Goal: Task Accomplishment & Management: Use online tool/utility

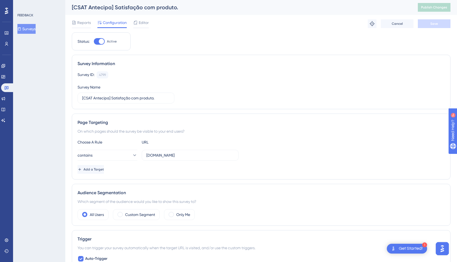
scroll to position [0, 0]
click at [36, 32] on button "Surveys" at bounding box center [26, 29] width 18 height 10
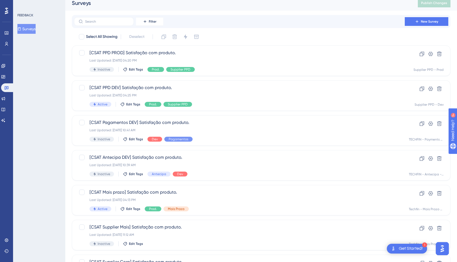
scroll to position [160, 0]
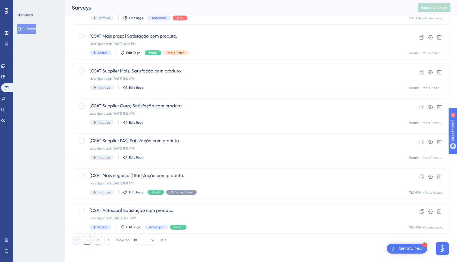
click at [98, 243] on button "2" at bounding box center [98, 240] width 9 height 9
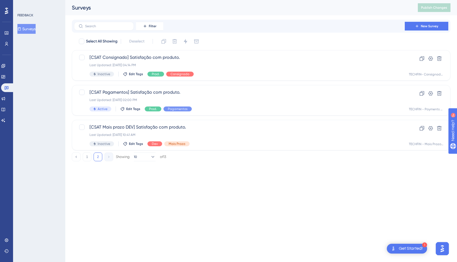
scroll to position [0, 0]
click at [171, 95] on span "[CSAT Pagamentos] Satisfação com produto." at bounding box center [239, 92] width 300 height 7
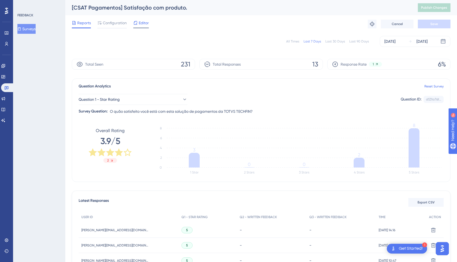
click at [142, 23] on span "Editor" at bounding box center [144, 23] width 10 height 7
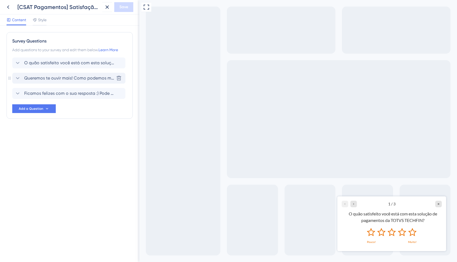
click at [73, 80] on span "Queremos te ouvir mais! Como podemos melhorar a solução para você? Se possível …" at bounding box center [69, 78] width 90 height 7
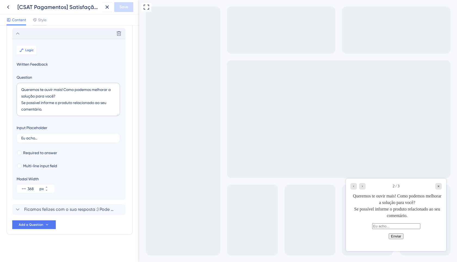
scroll to position [46, 0]
drag, startPoint x: 50, startPoint y: 107, endPoint x: 18, endPoint y: 103, distance: 32.4
click at [18, 103] on textarea "Queremos te ouvir mais! Como podemos melhorar a solução para você? Se possível …" at bounding box center [68, 98] width 103 height 33
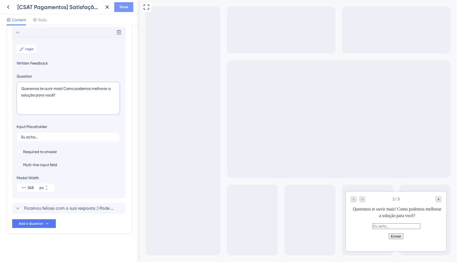
type textarea "Queremos te ouvir mais! Como podemos melhorar a solução para você?"
click at [128, 8] on span "Save" at bounding box center [123, 7] width 9 height 7
click at [6, 8] on icon at bounding box center [8, 7] width 7 height 7
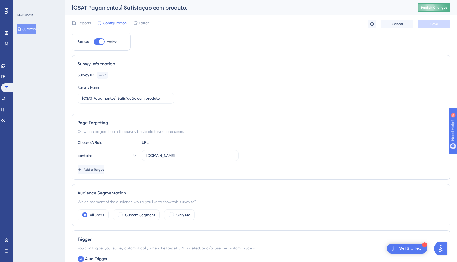
click at [439, 8] on span "Publish Changes" at bounding box center [434, 7] width 26 height 4
click at [162, 67] on div "Survey Information Survey ID: 4797 Copy Survey Name [CSAT Pagamentos] Satisfaçã…" at bounding box center [261, 82] width 379 height 54
click at [147, 21] on span "Editor" at bounding box center [144, 23] width 10 height 7
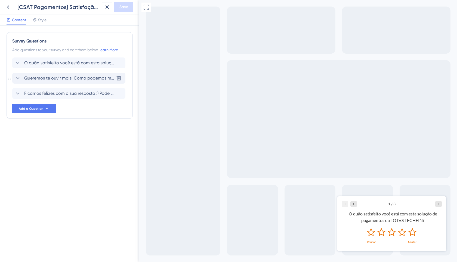
click at [76, 80] on span "Queremos te ouvir mais! Como podemos melhorar a solução para você?" at bounding box center [69, 78] width 90 height 7
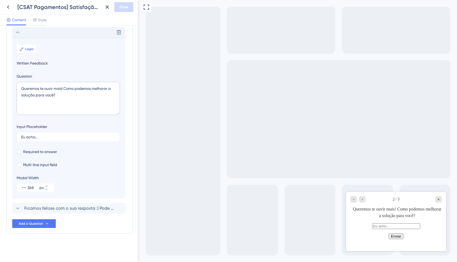
scroll to position [41, 0]
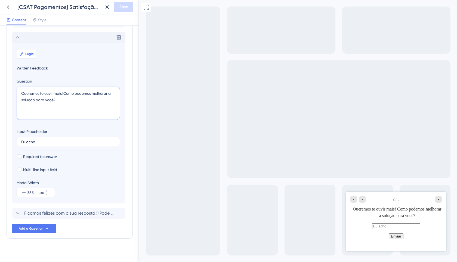
drag, startPoint x: 84, startPoint y: 103, endPoint x: -5, endPoint y: 79, distance: 91.8
click at [0, 0] on html "[CSAT Pagamentos] Satisfação com produto. Save Content Style Survey Questions A…" at bounding box center [228, 0] width 457 height 0
click at [64, 212] on span "Ficamos felizes com o sua resposta :) Pode nos dizer o que você mais gosta na n…" at bounding box center [69, 213] width 90 height 7
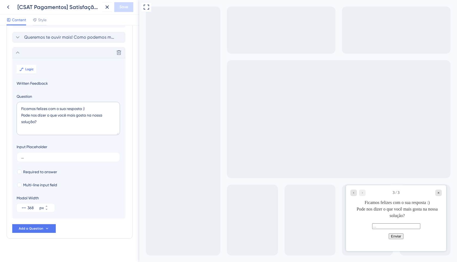
scroll to position [46, 0]
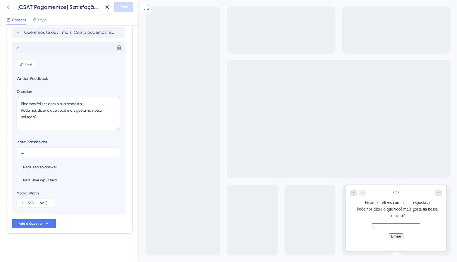
click at [403, 202] on div "Ficamos felizes com o sua resposta :) Pode nos dizer o que você mais gosta na n…" at bounding box center [396, 209] width 89 height 20
click at [58, 103] on textarea "Ficamos felizes com o sua resposta :) Pode nos dizer o que você mais gosta na n…" at bounding box center [68, 113] width 103 height 33
type textarea "Ficamos felizes com a sua resposta :) Pode nos dizer o que você mais gosta na n…"
click at [129, 2] on button "Save" at bounding box center [123, 7] width 19 height 10
click at [104, 11] on icon at bounding box center [103, 9] width 5 height 5
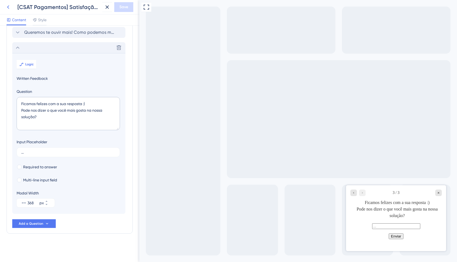
click at [9, 6] on icon at bounding box center [8, 7] width 7 height 7
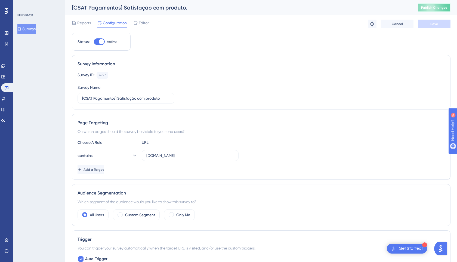
click at [435, 10] on button "Publish Changes" at bounding box center [434, 7] width 33 height 9
click at [30, 29] on button "Surveys" at bounding box center [26, 29] width 18 height 10
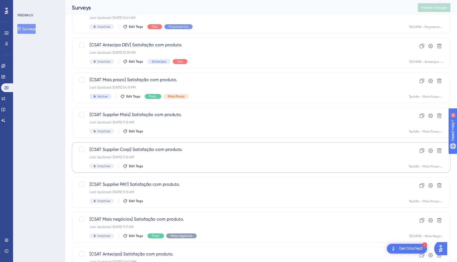
scroll to position [160, 0]
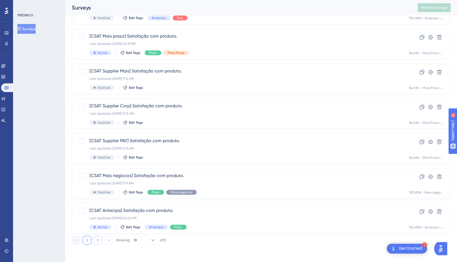
click at [101, 242] on button "2" at bounding box center [98, 240] width 9 height 9
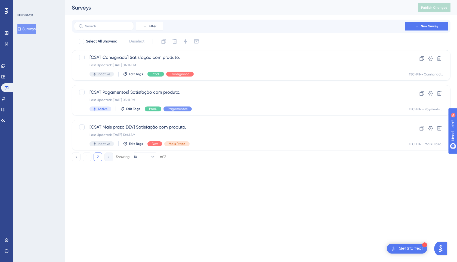
scroll to position [0, 0]
click at [86, 160] on button "1" at bounding box center [87, 156] width 9 height 9
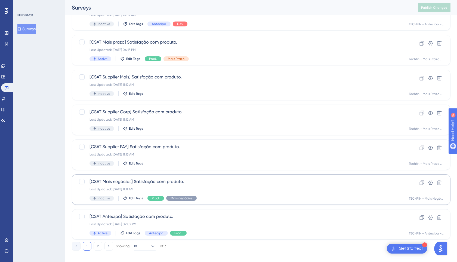
scroll to position [154, 0]
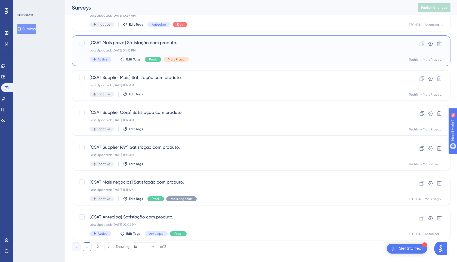
click at [157, 44] on span "[CSAT Mais prazo] Satisfação com produto." at bounding box center [239, 42] width 300 height 7
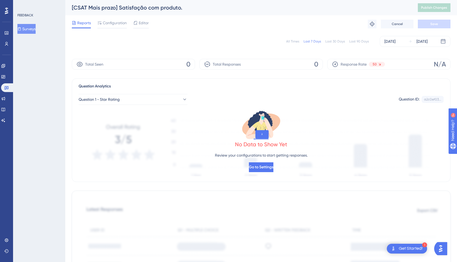
click at [29, 33] on button "Surveys" at bounding box center [26, 29] width 18 height 10
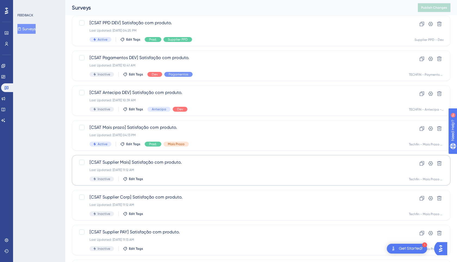
scroll to position [93, 0]
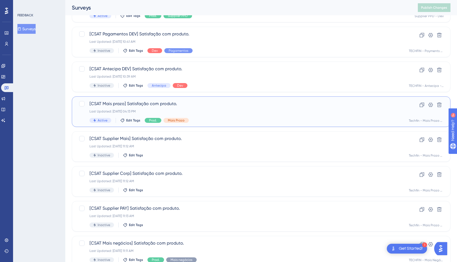
click at [165, 107] on div "[CSAT Mais prazo] Satisfação com produto. Last Updated: [DATE] 04:13 PM Active …" at bounding box center [239, 111] width 300 height 22
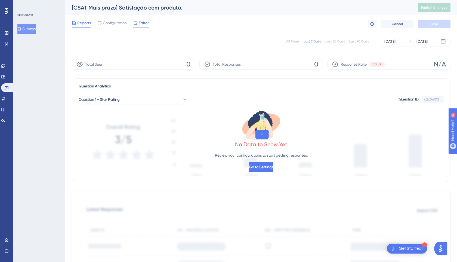
click at [140, 24] on span "Editor" at bounding box center [144, 23] width 10 height 7
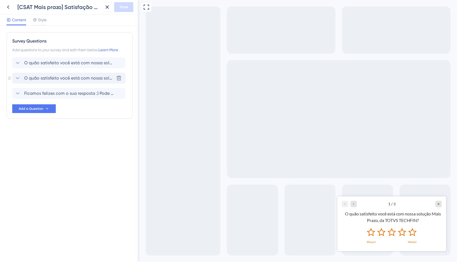
click at [75, 76] on span "O quão satisfeito você está com nossa solução Mais Prazo da TOTVS TECHFIN?" at bounding box center [69, 78] width 90 height 7
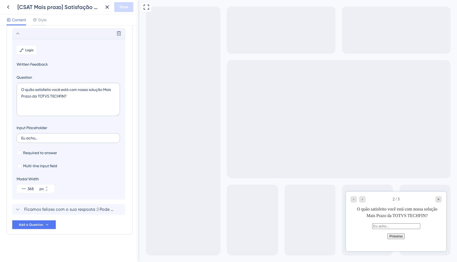
scroll to position [46, 0]
click at [75, 211] on span "Ficamos felizes com o sua resposta :) Pode nos dizer o que você mais gosta na n…" at bounding box center [69, 208] width 90 height 7
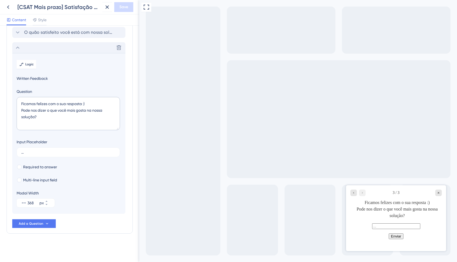
click at [15, 48] on icon at bounding box center [17, 47] width 7 height 7
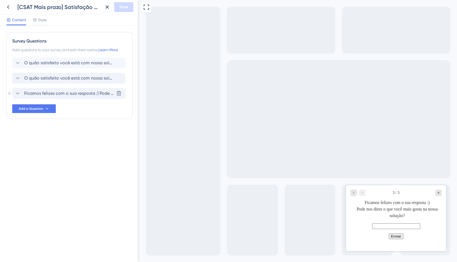
scroll to position [0, 0]
click at [17, 77] on icon at bounding box center [17, 78] width 7 height 7
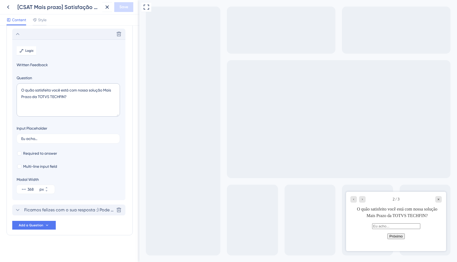
scroll to position [46, 0]
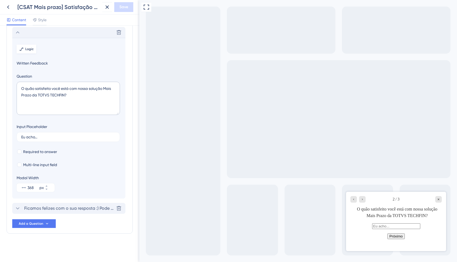
click at [27, 49] on span "Logic" at bounding box center [29, 49] width 8 height 4
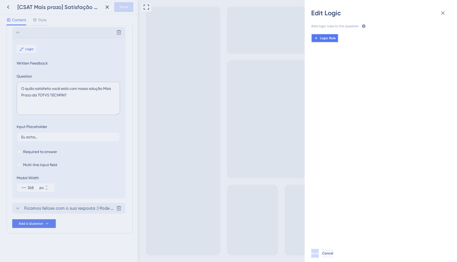
click at [320, 39] on span "Logic Rule" at bounding box center [328, 38] width 16 height 4
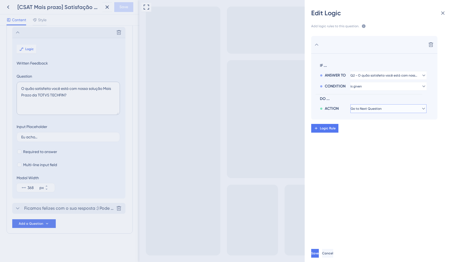
click at [372, 111] on button "Go to Next Question" at bounding box center [388, 108] width 76 height 9
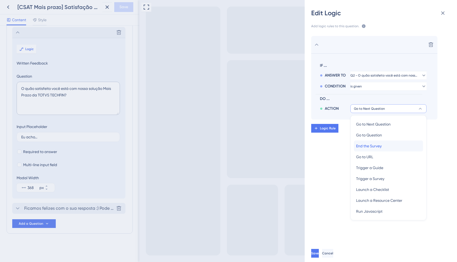
click at [380, 147] on span "End the Survey" at bounding box center [369, 146] width 26 height 7
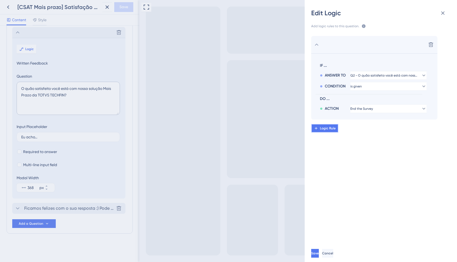
click at [329, 128] on span "Logic Rule" at bounding box center [328, 128] width 16 height 4
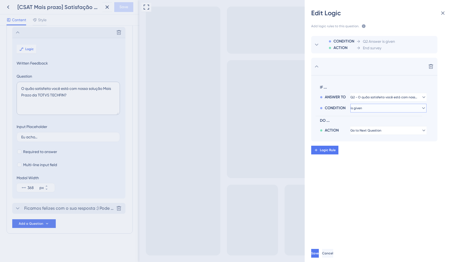
click at [365, 101] on button "is given" at bounding box center [388, 97] width 76 height 9
click at [366, 133] on span "is not given" at bounding box center [365, 134] width 19 height 7
click at [367, 131] on span "Go to Next Question" at bounding box center [366, 130] width 31 height 4
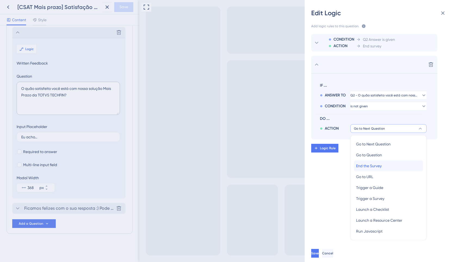
drag, startPoint x: 375, startPoint y: 165, endPoint x: 369, endPoint y: 163, distance: 5.8
click at [375, 165] on span "End the Survey" at bounding box center [369, 165] width 26 height 7
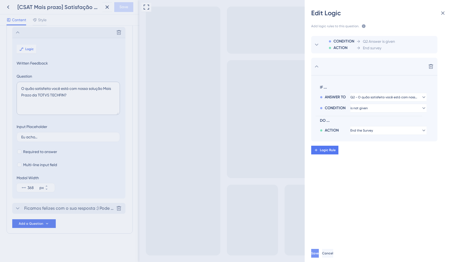
click at [319, 253] on span "Save" at bounding box center [315, 253] width 8 height 4
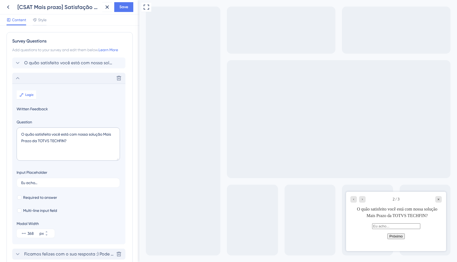
click at [16, 76] on icon at bounding box center [17, 78] width 7 height 7
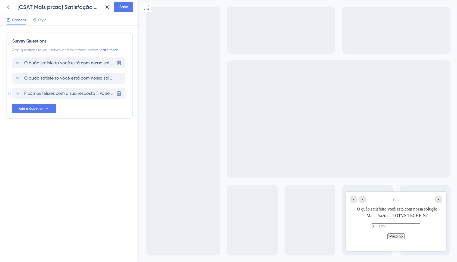
click at [17, 63] on icon at bounding box center [17, 63] width 7 height 7
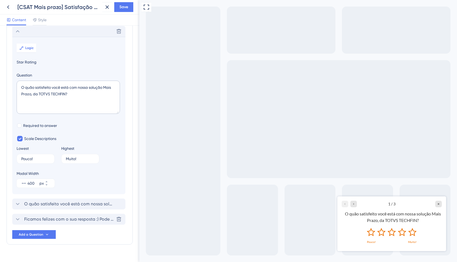
scroll to position [32, 0]
click at [26, 49] on span "Logic" at bounding box center [29, 47] width 8 height 4
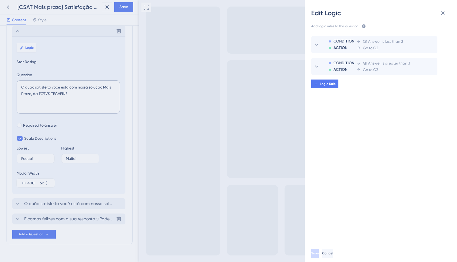
click at [46, 213] on div "Edit Logic Add logic rules to this question. The rules will apply after this qu…" at bounding box center [228, 131] width 457 height 262
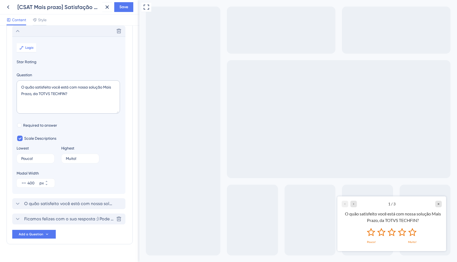
click at [54, 217] on span "Ficamos felizes com o sua resposta :) Pode nos dizer o que você mais gosta na n…" at bounding box center [69, 218] width 90 height 7
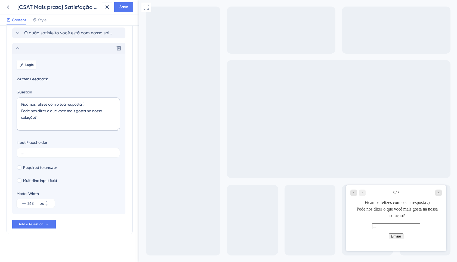
scroll to position [46, 0]
click at [25, 64] on span "Logic" at bounding box center [29, 64] width 8 height 4
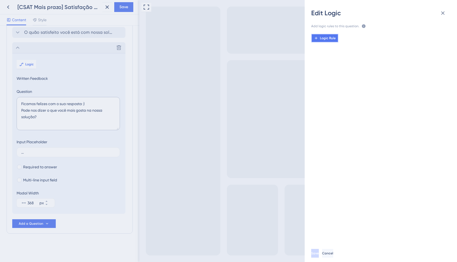
click at [319, 39] on button "Logic Rule" at bounding box center [324, 38] width 27 height 9
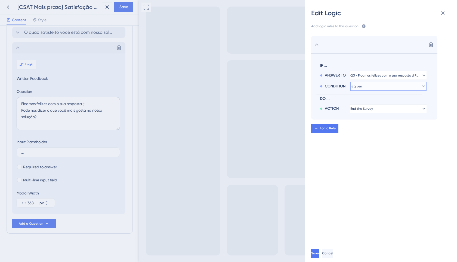
click at [362, 78] on span "is given" at bounding box center [384, 75] width 69 height 4
click at [338, 113] on section "IF ... ANSWER TO Q3 - Ficamos felizes com o sua resposta :) Pode nos dizer o qu…" at bounding box center [374, 86] width 126 height 66
click at [365, 110] on span "End the Survey" at bounding box center [362, 108] width 23 height 4
click at [326, 128] on span "Logic Rule" at bounding box center [328, 128] width 16 height 4
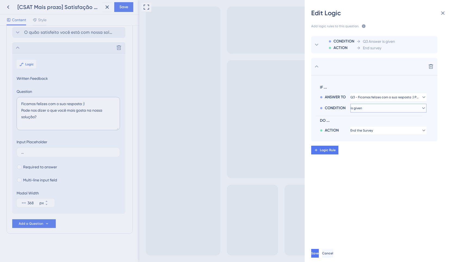
click at [371, 101] on button "is given" at bounding box center [388, 97] width 76 height 9
click at [370, 135] on span "is not given" at bounding box center [365, 134] width 19 height 7
click at [331, 152] on button "Logic Rule" at bounding box center [324, 150] width 27 height 9
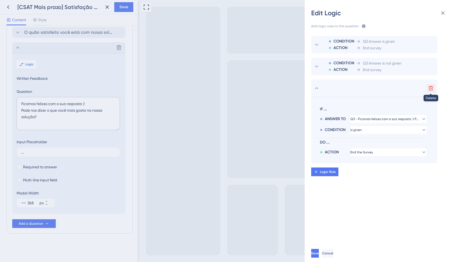
drag, startPoint x: 432, startPoint y: 87, endPoint x: 431, endPoint y: 99, distance: 12.0
click at [432, 87] on icon at bounding box center [430, 87] width 5 height 5
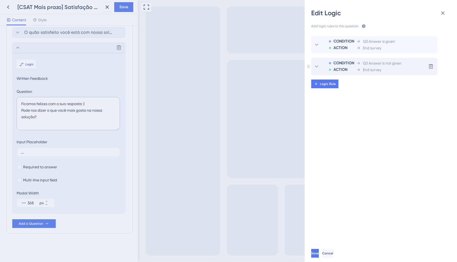
click at [386, 69] on div "End survey" at bounding box center [378, 69] width 45 height 7
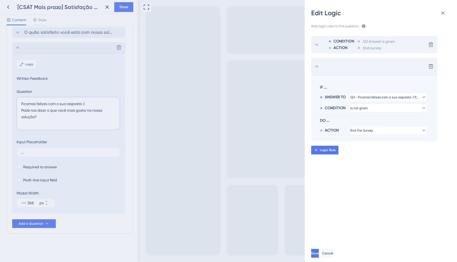
click at [388, 47] on div "End survey" at bounding box center [375, 48] width 39 height 7
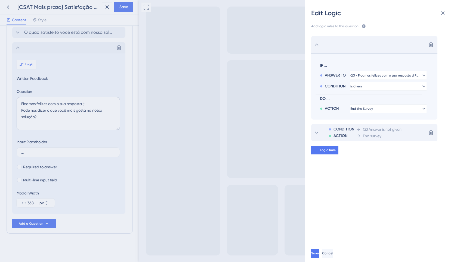
click at [381, 136] on span "End survey" at bounding box center [372, 135] width 18 height 7
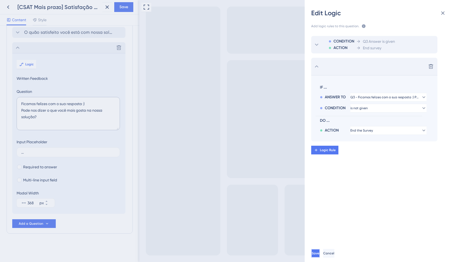
click at [320, 256] on button "Save" at bounding box center [315, 253] width 9 height 9
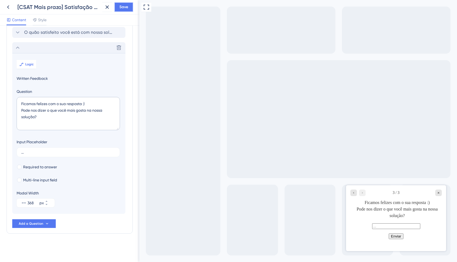
click at [123, 10] on span "Save" at bounding box center [123, 7] width 9 height 7
click at [104, 10] on icon at bounding box center [103, 9] width 5 height 5
click at [7, 7] on icon at bounding box center [8, 7] width 2 height 4
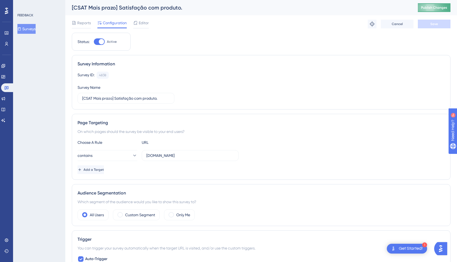
click at [422, 9] on span "Publish Changes" at bounding box center [434, 7] width 26 height 4
